Goal: Go to known website: Access a specific website the user already knows

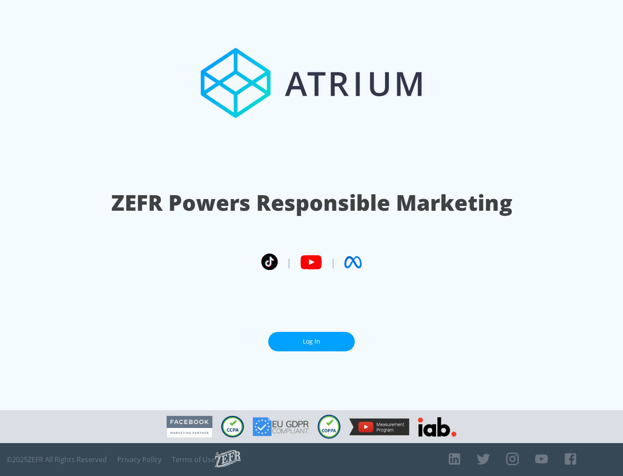
click at [311, 338] on link "Log In" at bounding box center [311, 341] width 86 height 19
